Goal: Information Seeking & Learning: Learn about a topic

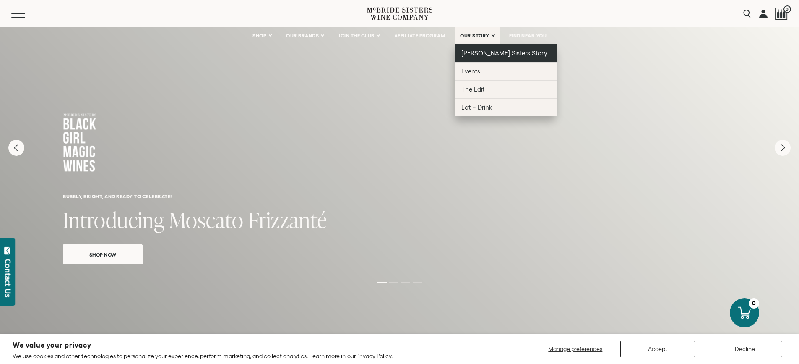
click at [478, 58] on link "[PERSON_NAME] Sisters Story" at bounding box center [506, 53] width 102 height 18
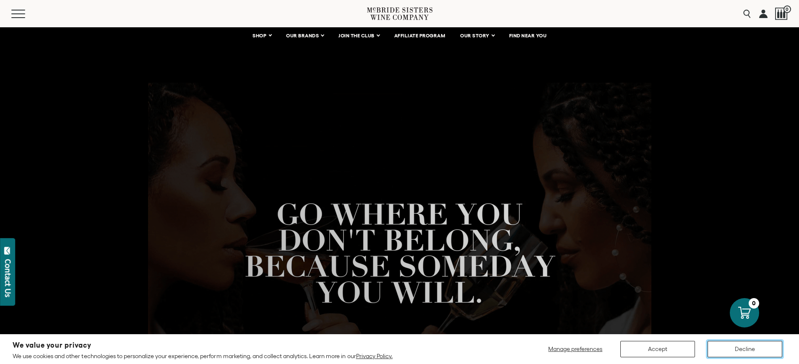
drag, startPoint x: 746, startPoint y: 353, endPoint x: 751, endPoint y: 348, distance: 7.4
click at [751, 348] on button "Decline" at bounding box center [744, 348] width 75 height 16
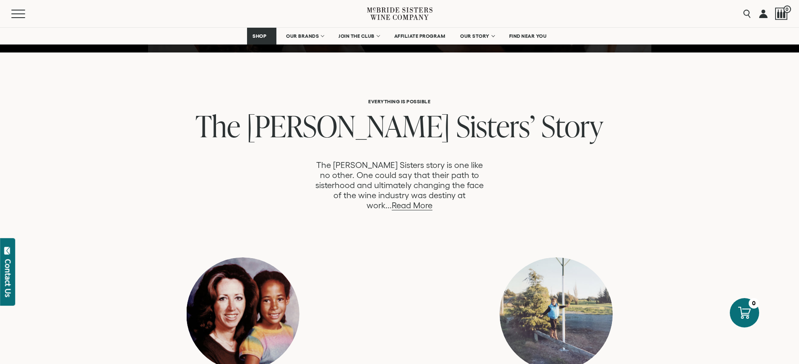
scroll to position [377, 0]
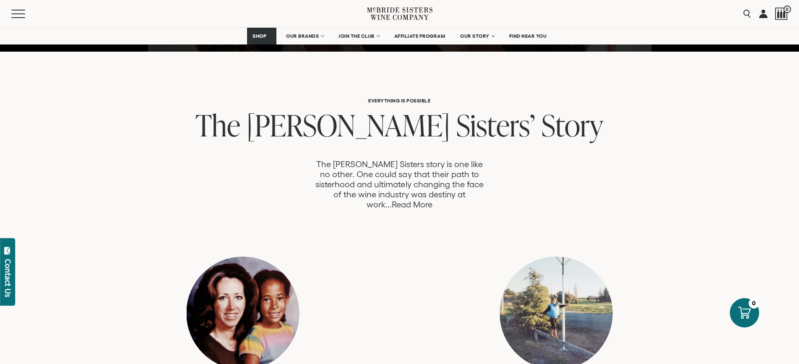
click at [432, 200] on link "Read More" at bounding box center [412, 205] width 41 height 10
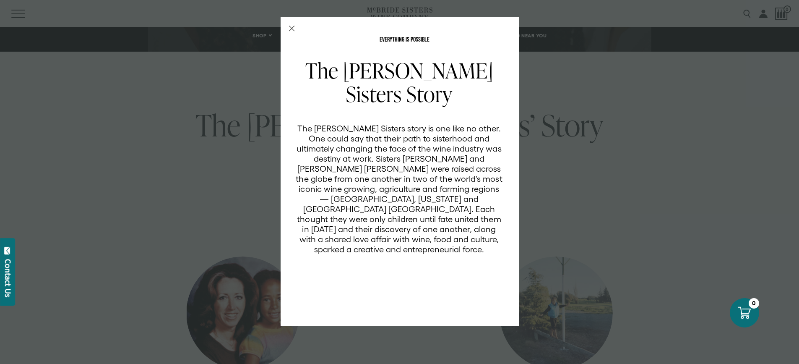
click at [298, 25] on div "EVERYTHING IS POSSIBLE The McBride Sisters Story The McBride Sisters story is o…" at bounding box center [399, 171] width 238 height 308
click at [288, 29] on div "EVERYTHING IS POSSIBLE The McBride Sisters Story The McBride Sisters story is o…" at bounding box center [399, 171] width 238 height 308
click at [291, 27] on icon "Close Modal" at bounding box center [292, 29] width 6 height 6
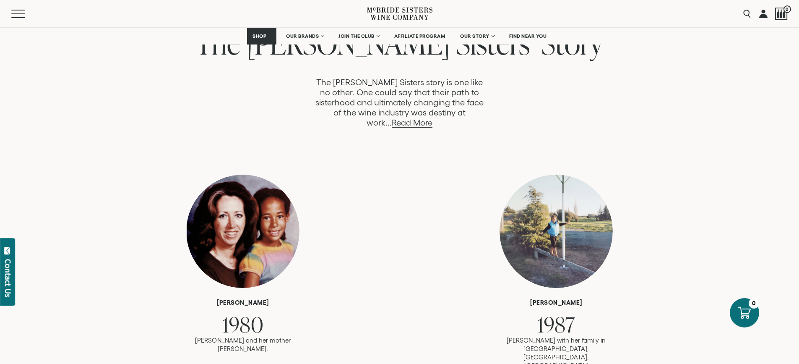
scroll to position [461, 0]
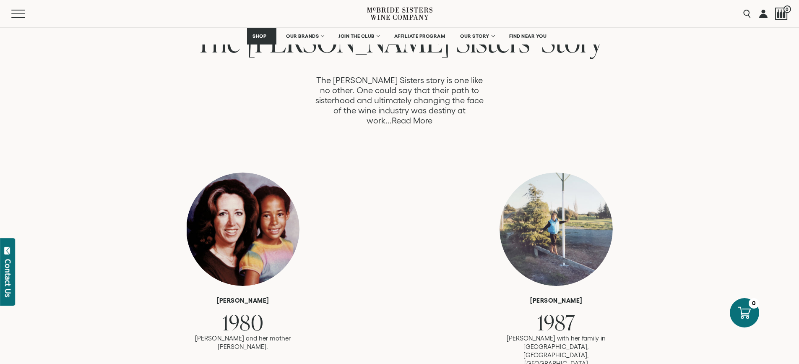
click at [432, 116] on link "Read More" at bounding box center [412, 121] width 41 height 10
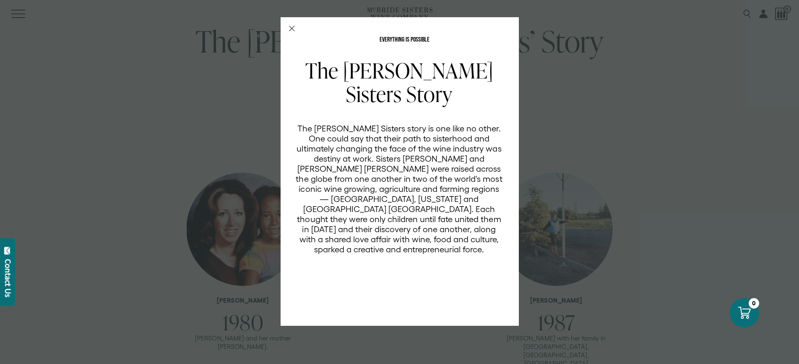
click at [665, 125] on div "EVERYTHING IS POSSIBLE The McBride Sisters Story The McBride Sisters story is o…" at bounding box center [399, 182] width 799 height 364
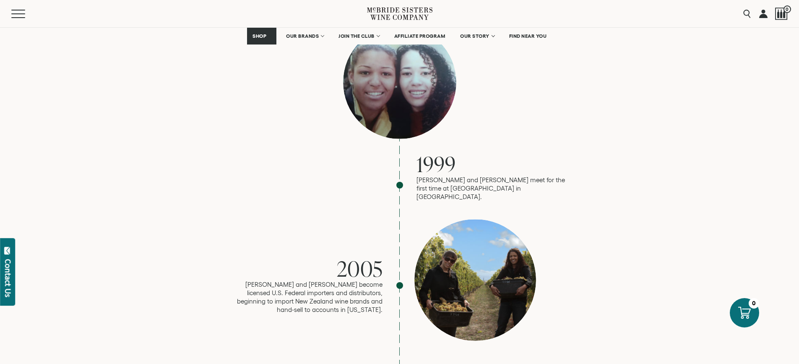
scroll to position [753, 0]
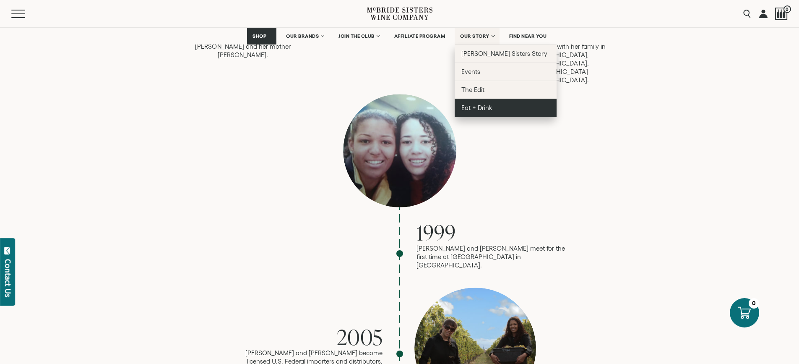
click at [492, 105] on span "Eat + Drink" at bounding box center [476, 107] width 31 height 7
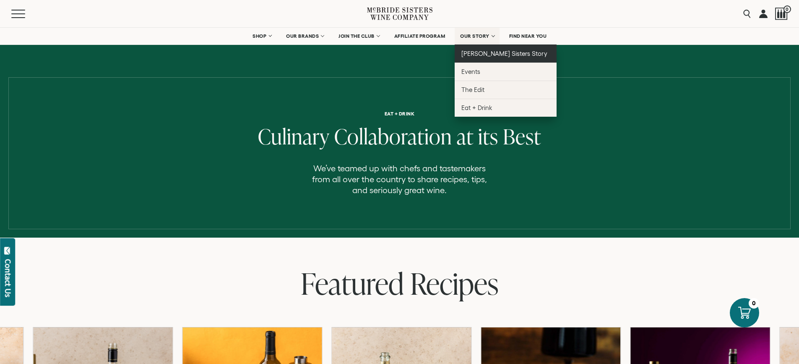
click at [497, 58] on link "[PERSON_NAME] Sisters Story" at bounding box center [506, 53] width 102 height 18
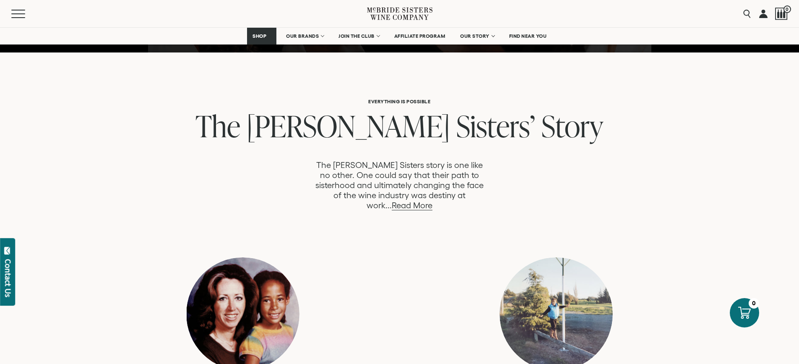
scroll to position [377, 0]
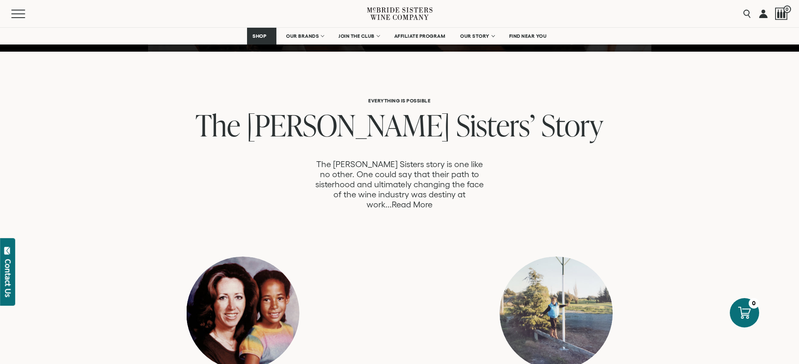
click at [432, 200] on link "Read More" at bounding box center [412, 205] width 41 height 10
